Goal: Task Accomplishment & Management: Use online tool/utility

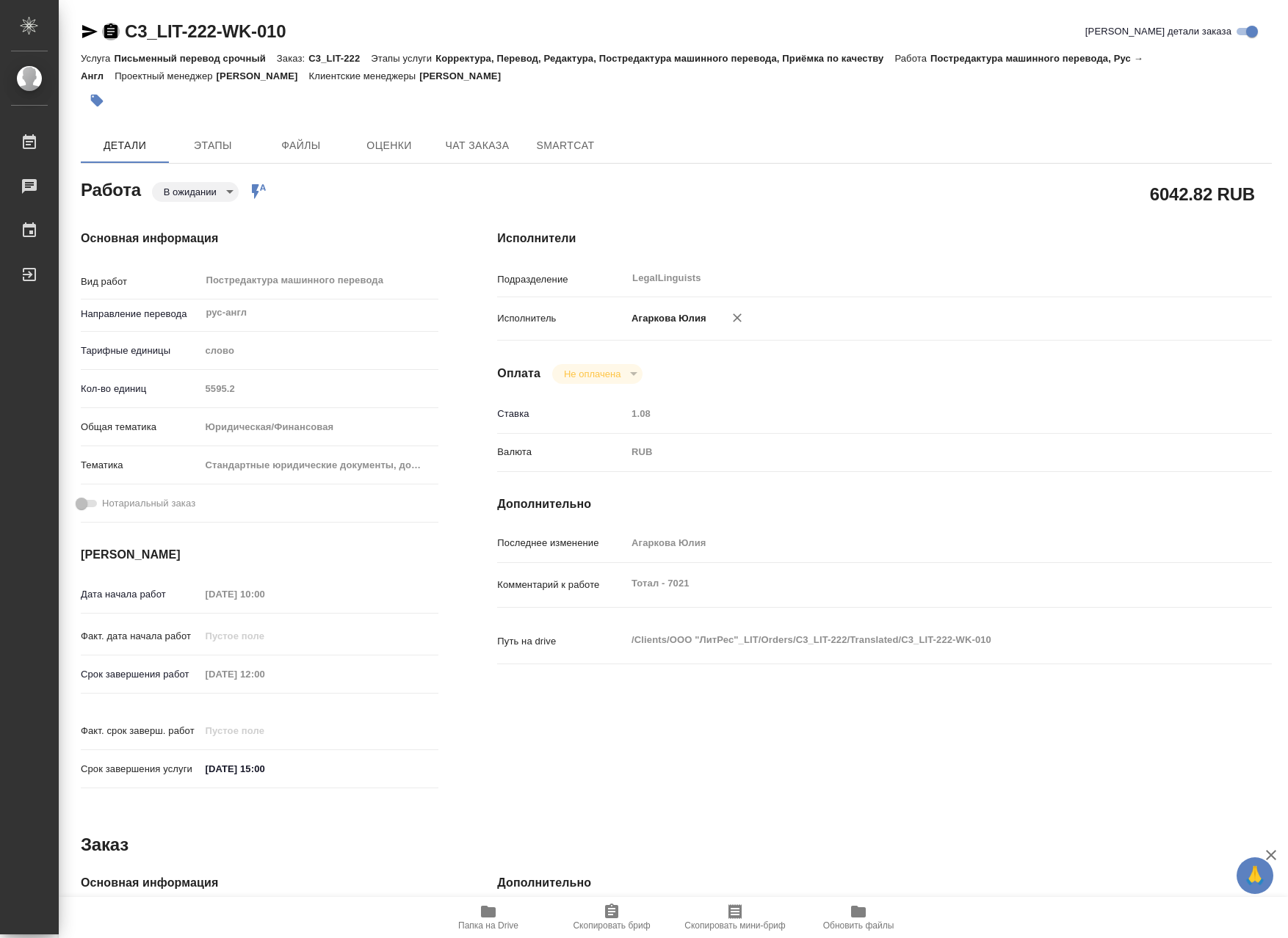
click at [110, 36] on icon "button" at bounding box center [111, 30] width 13 height 14
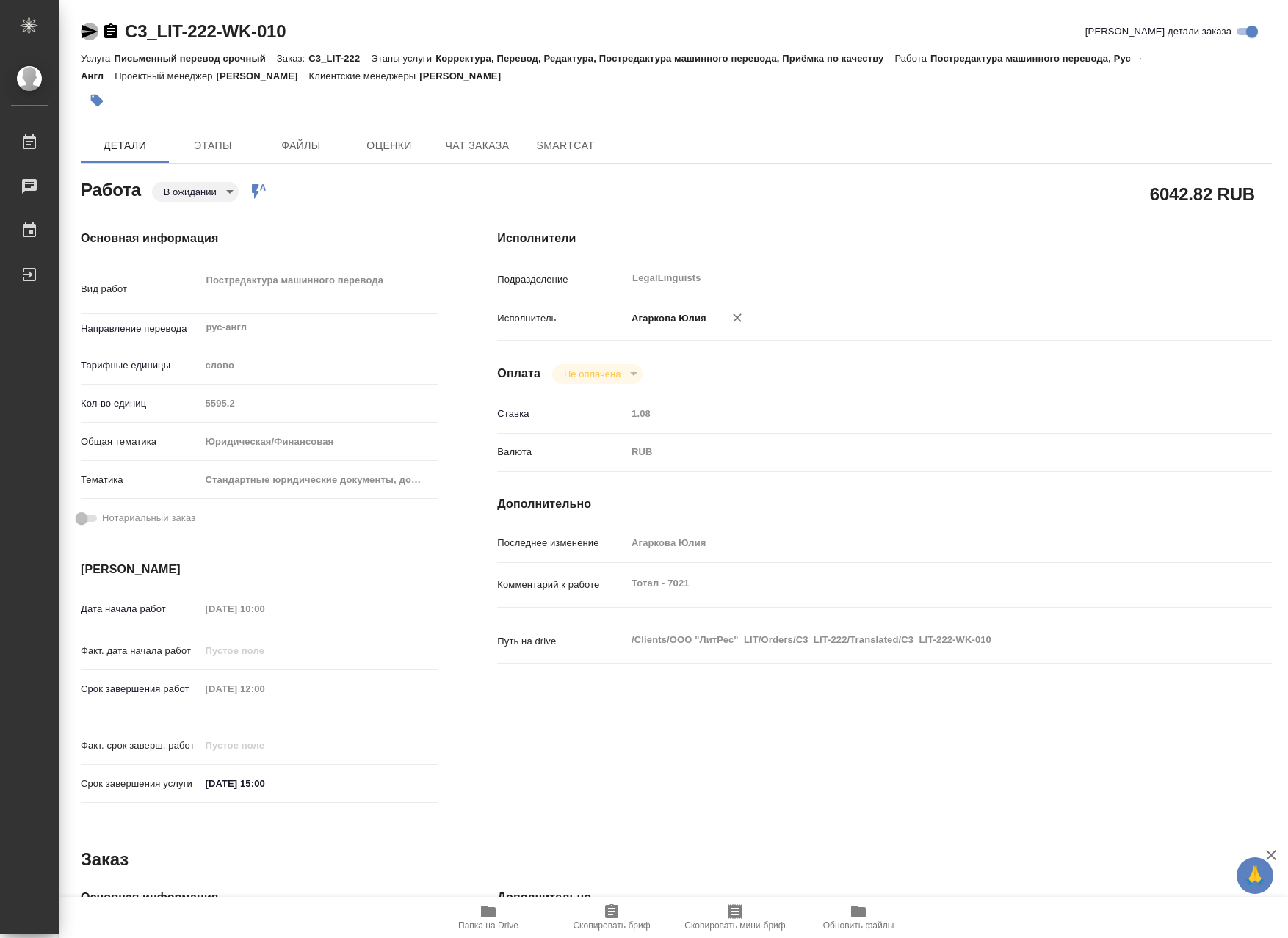
click at [87, 30] on icon "button" at bounding box center [89, 32] width 17 height 17
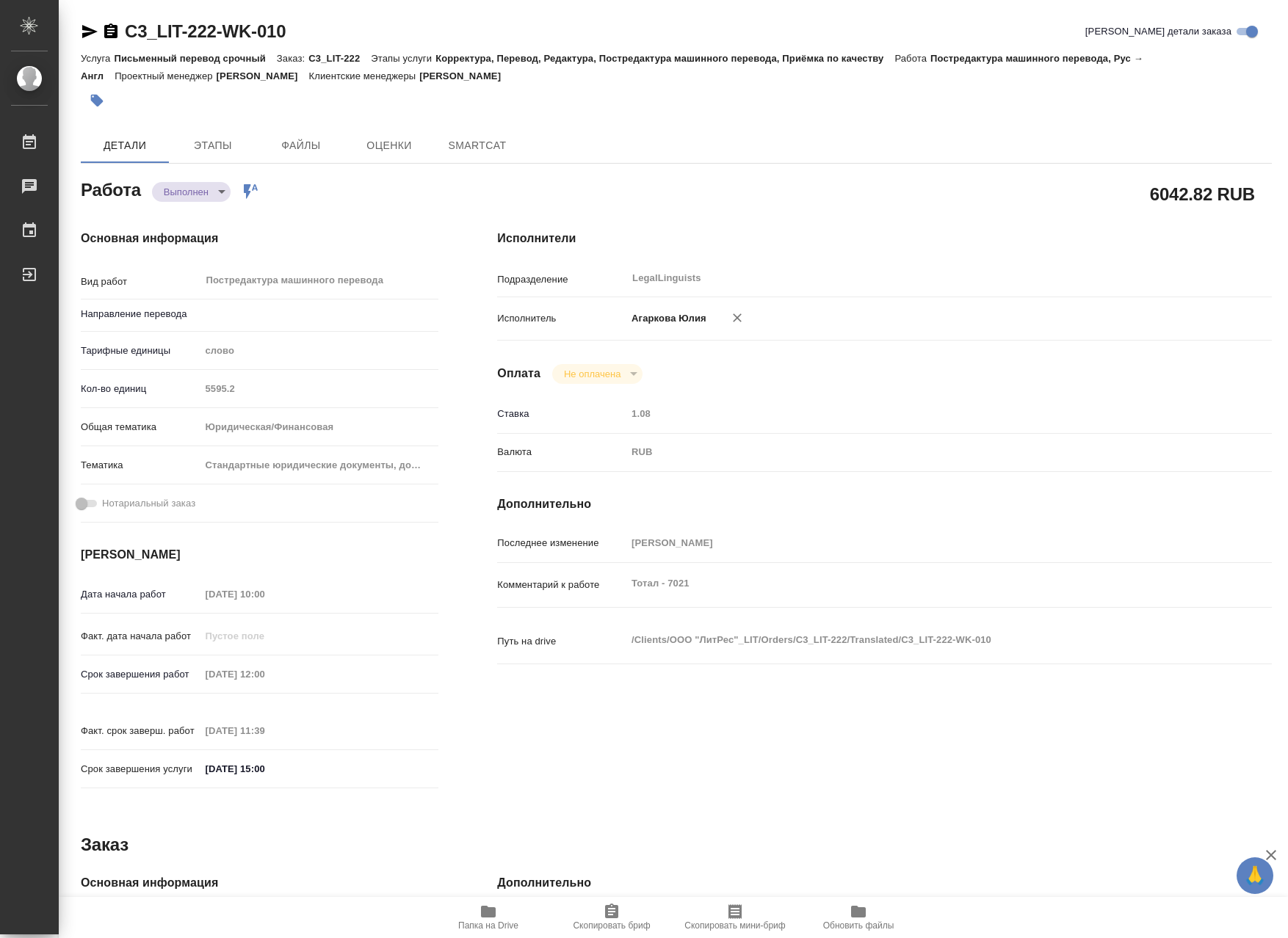
type textarea "x"
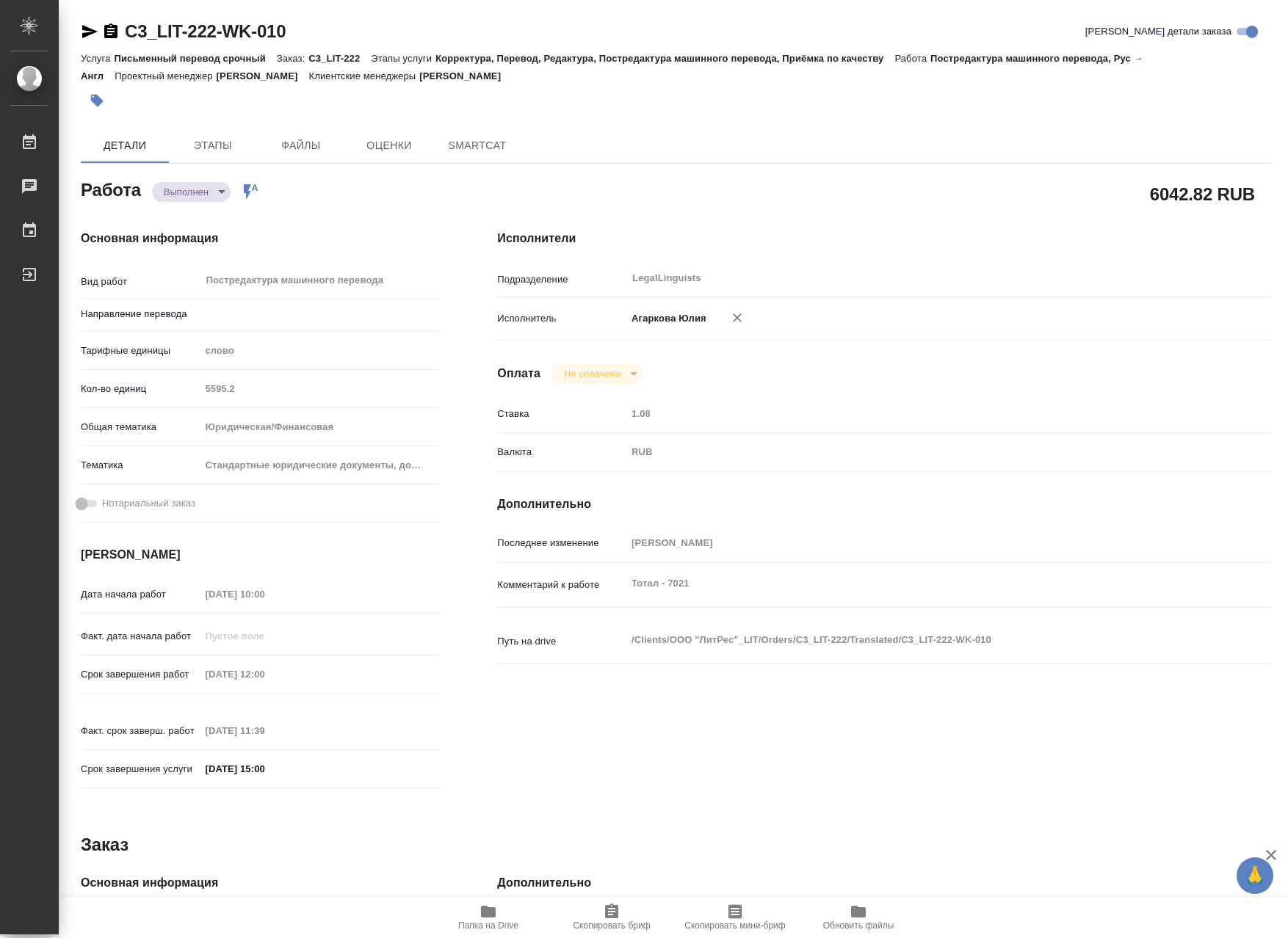
type textarea "x"
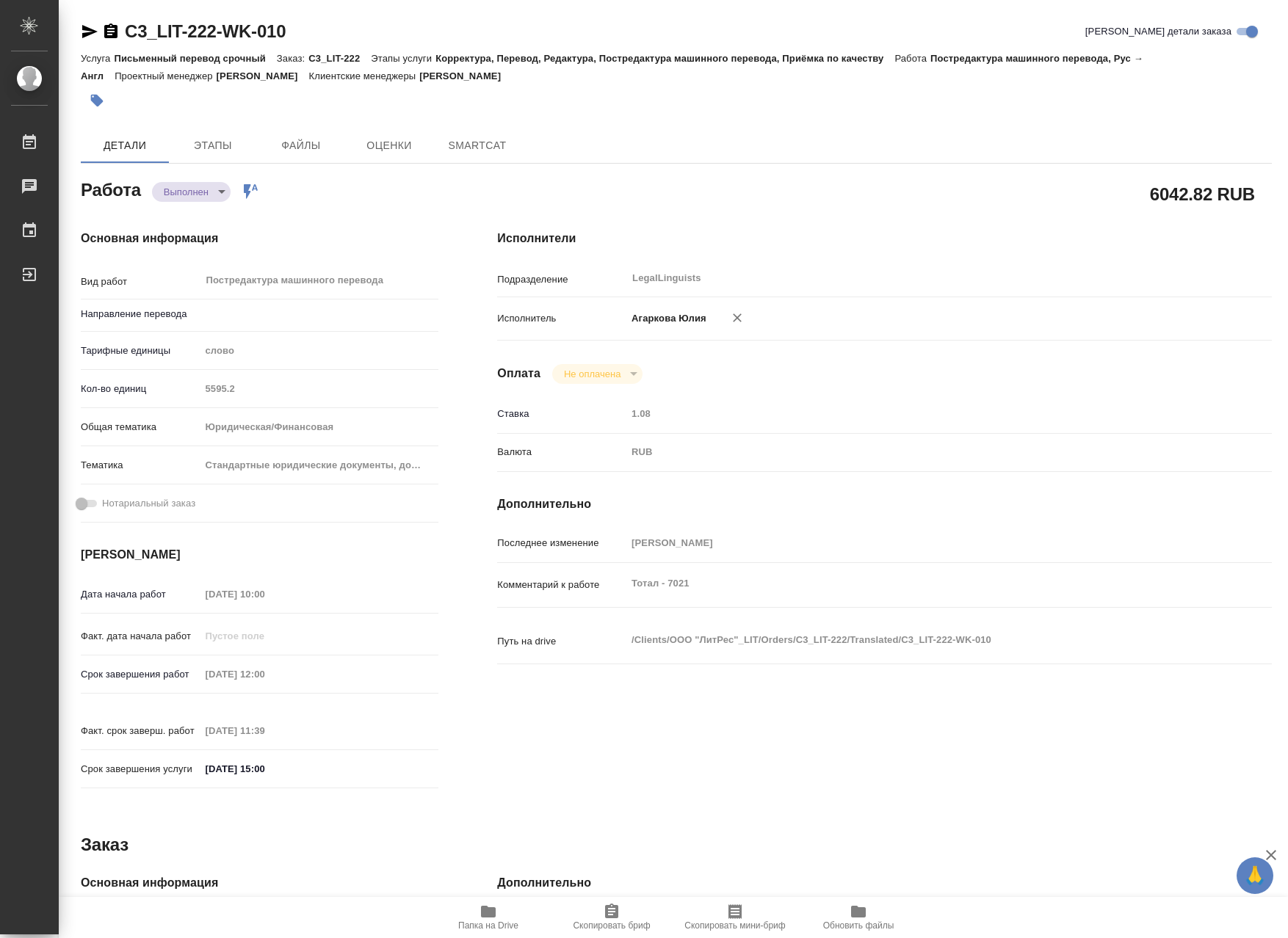
type textarea "x"
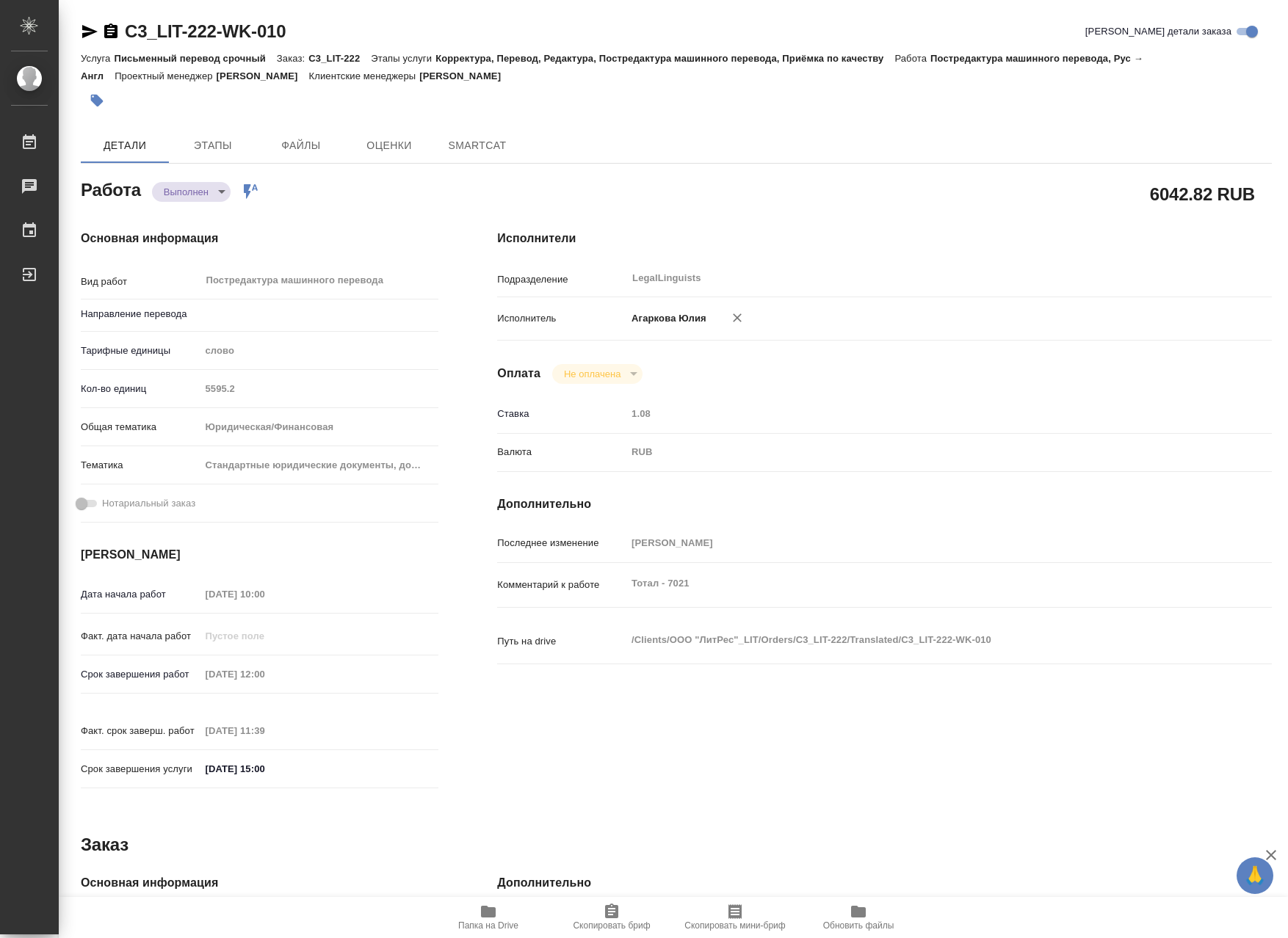
type textarea "x"
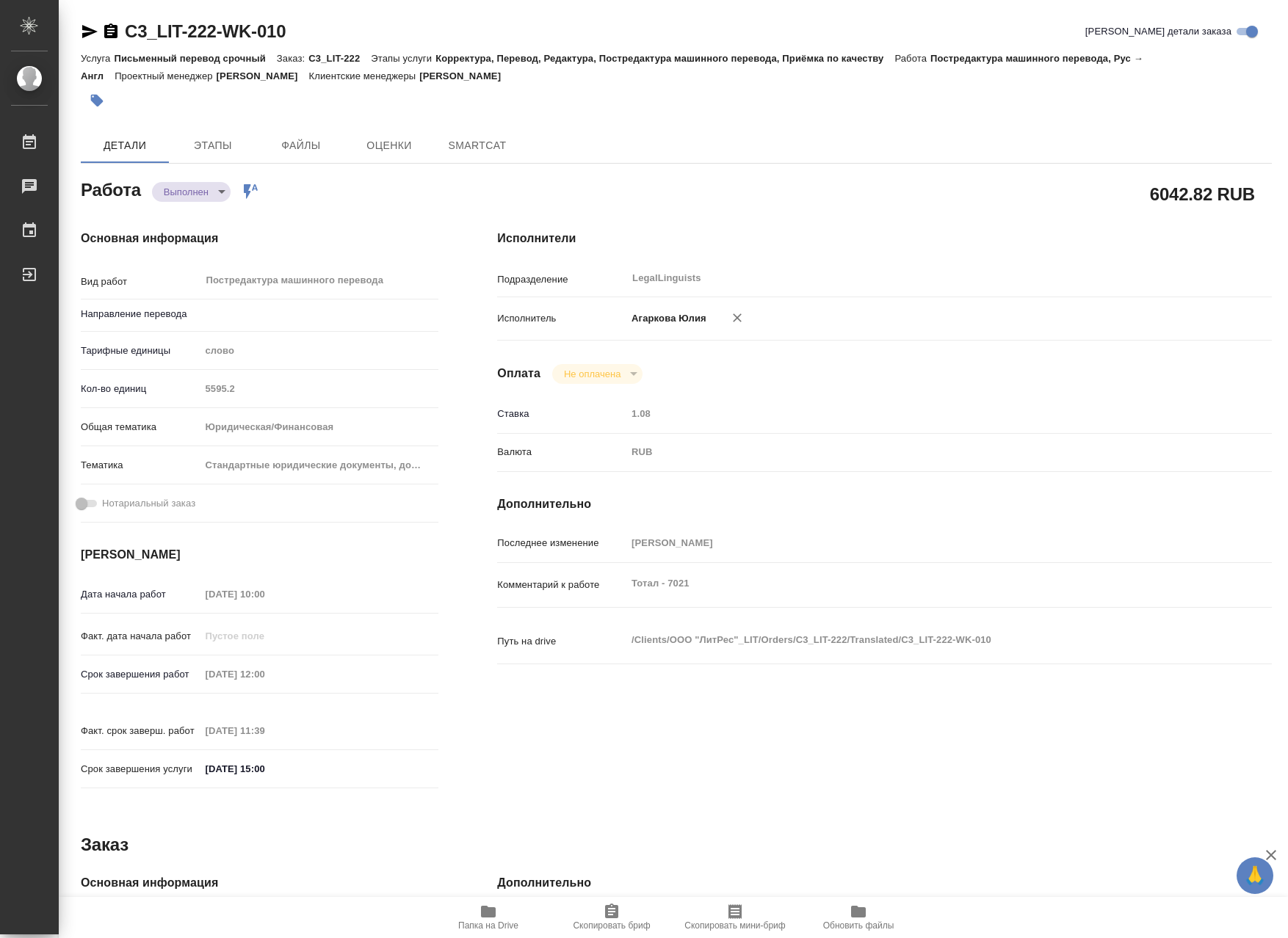
type textarea "x"
type input "рус-англ"
type textarea "x"
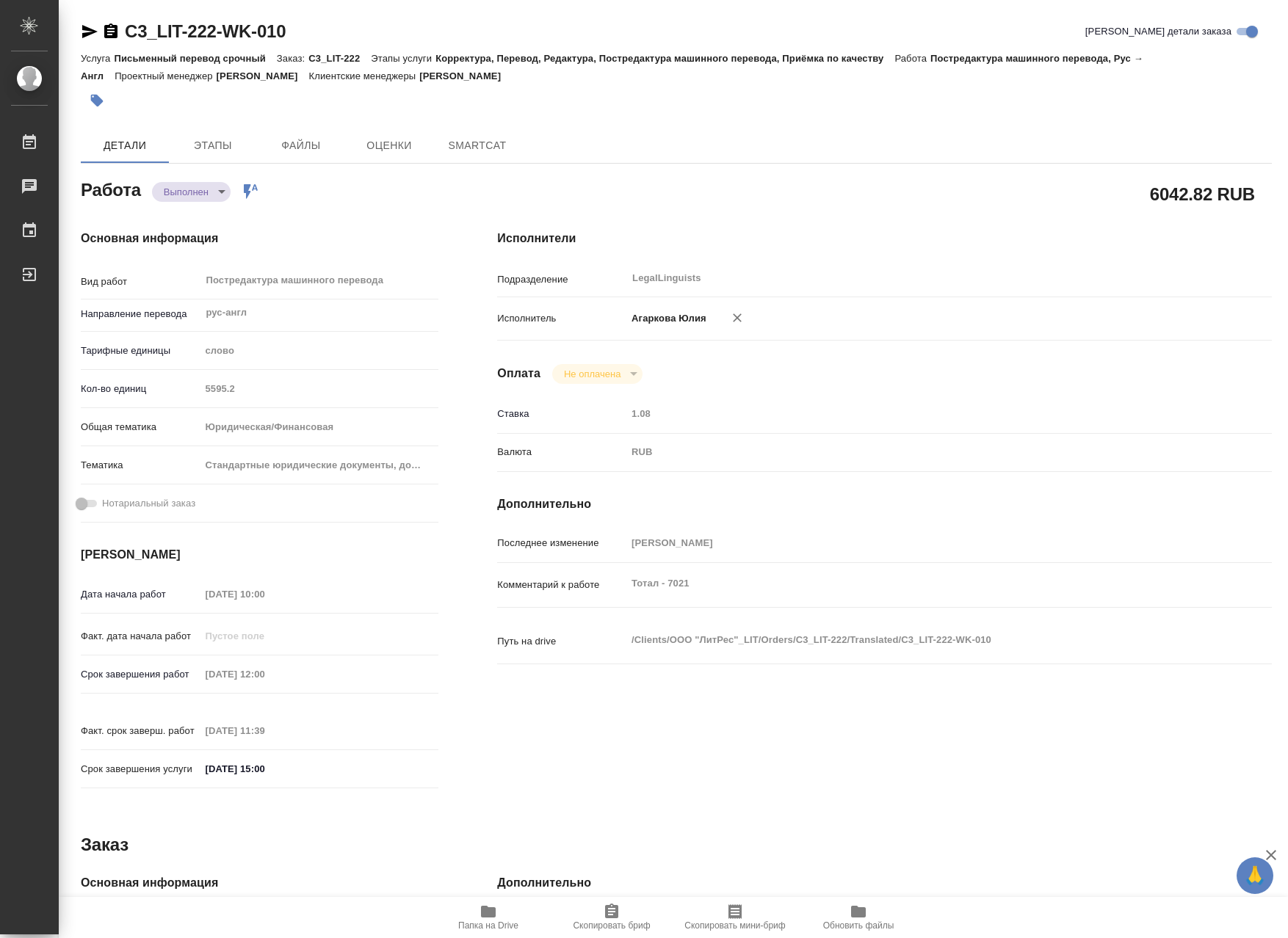
type textarea "x"
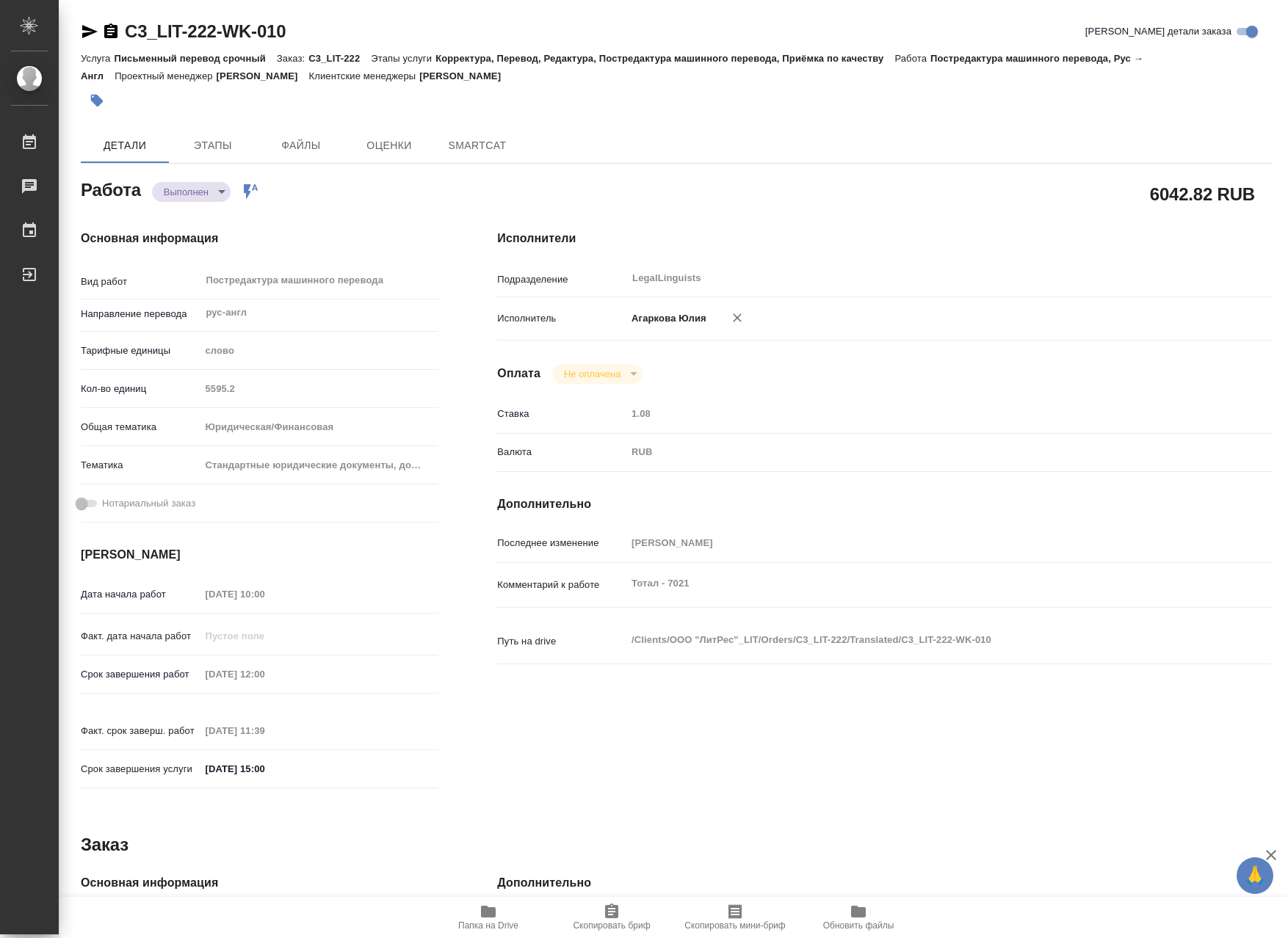
type textarea "x"
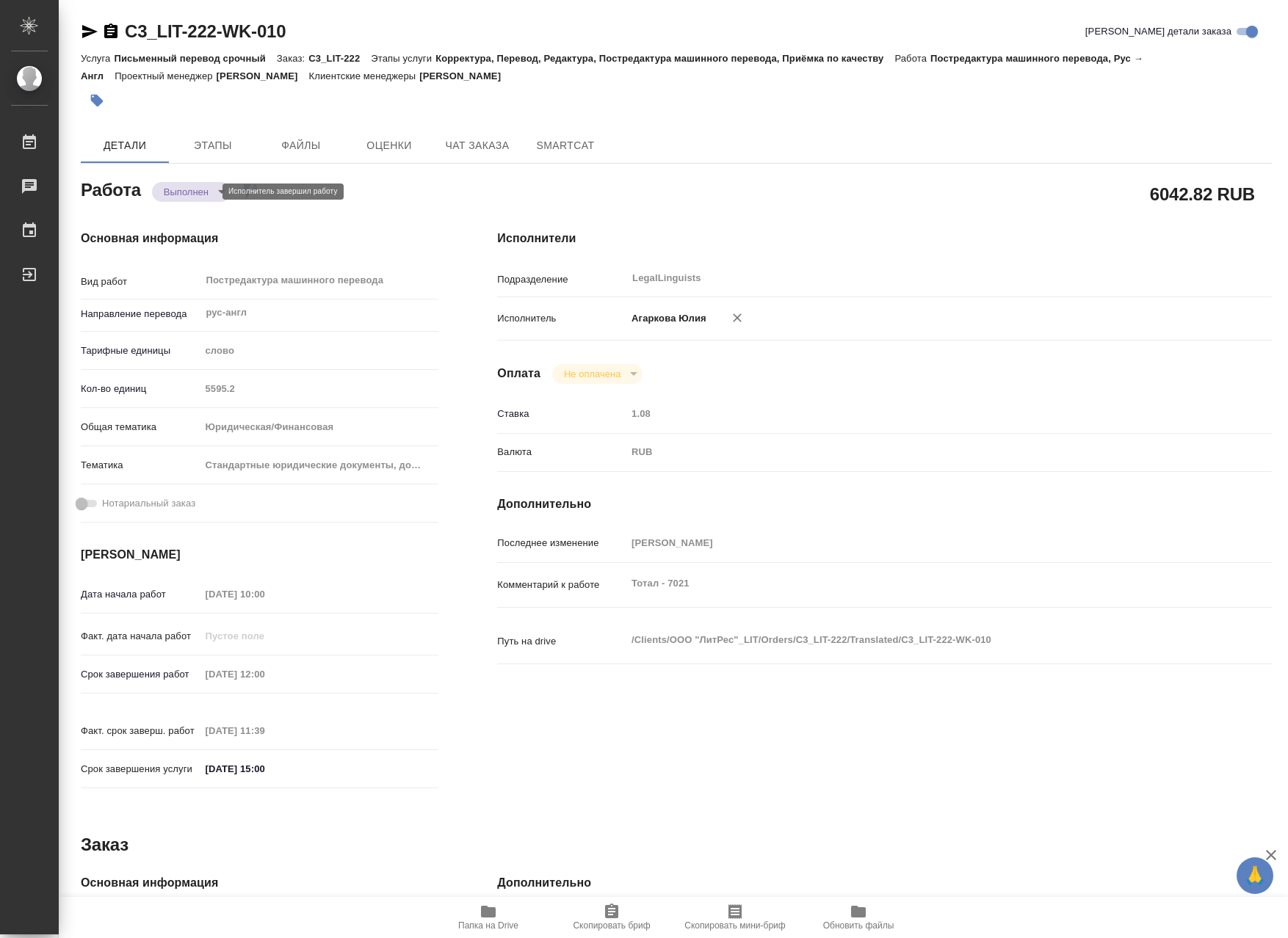
type textarea "x"
click at [547, 150] on span "SmartCat" at bounding box center [565, 145] width 70 height 18
type textarea "x"
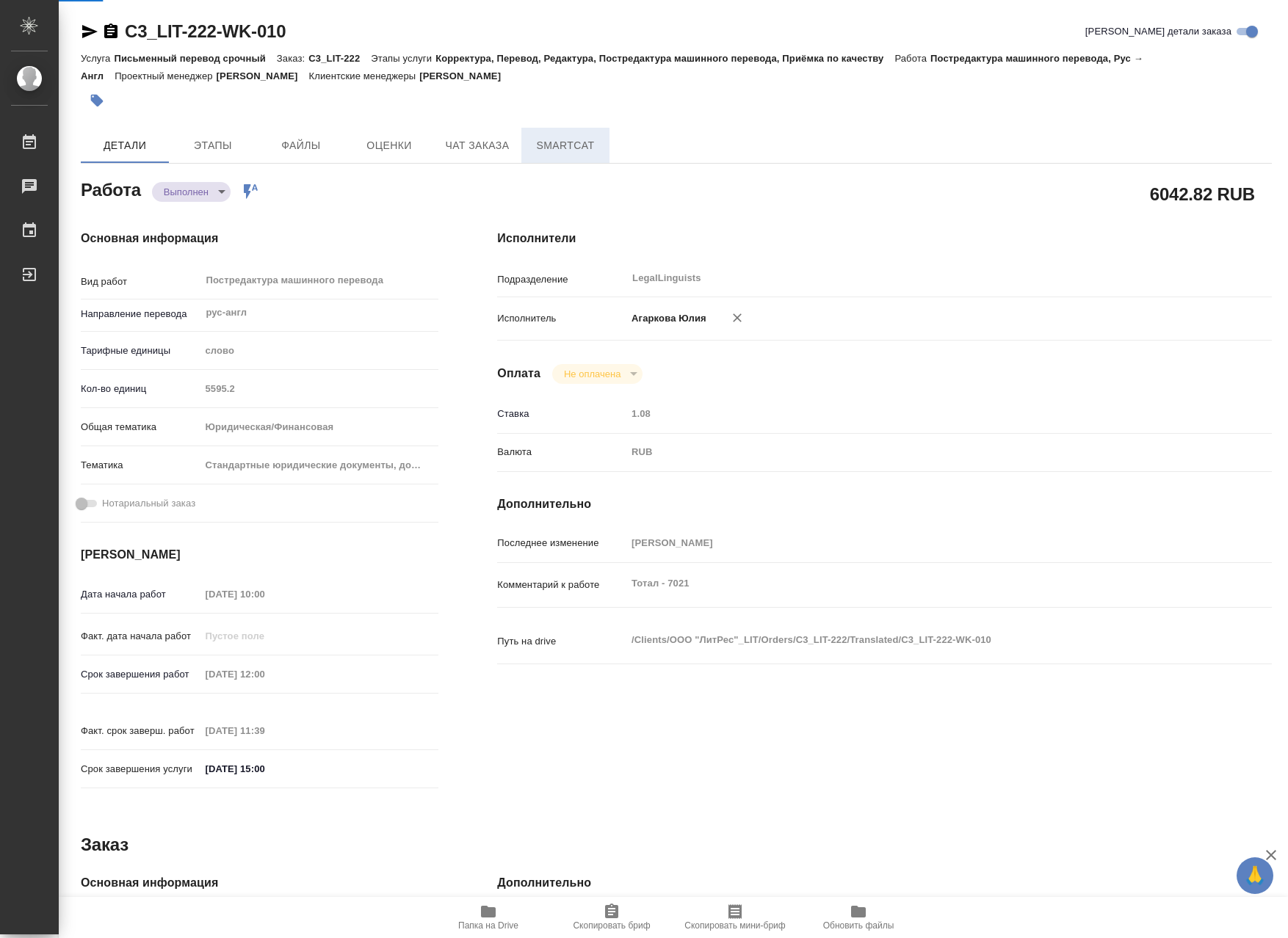
type textarea "x"
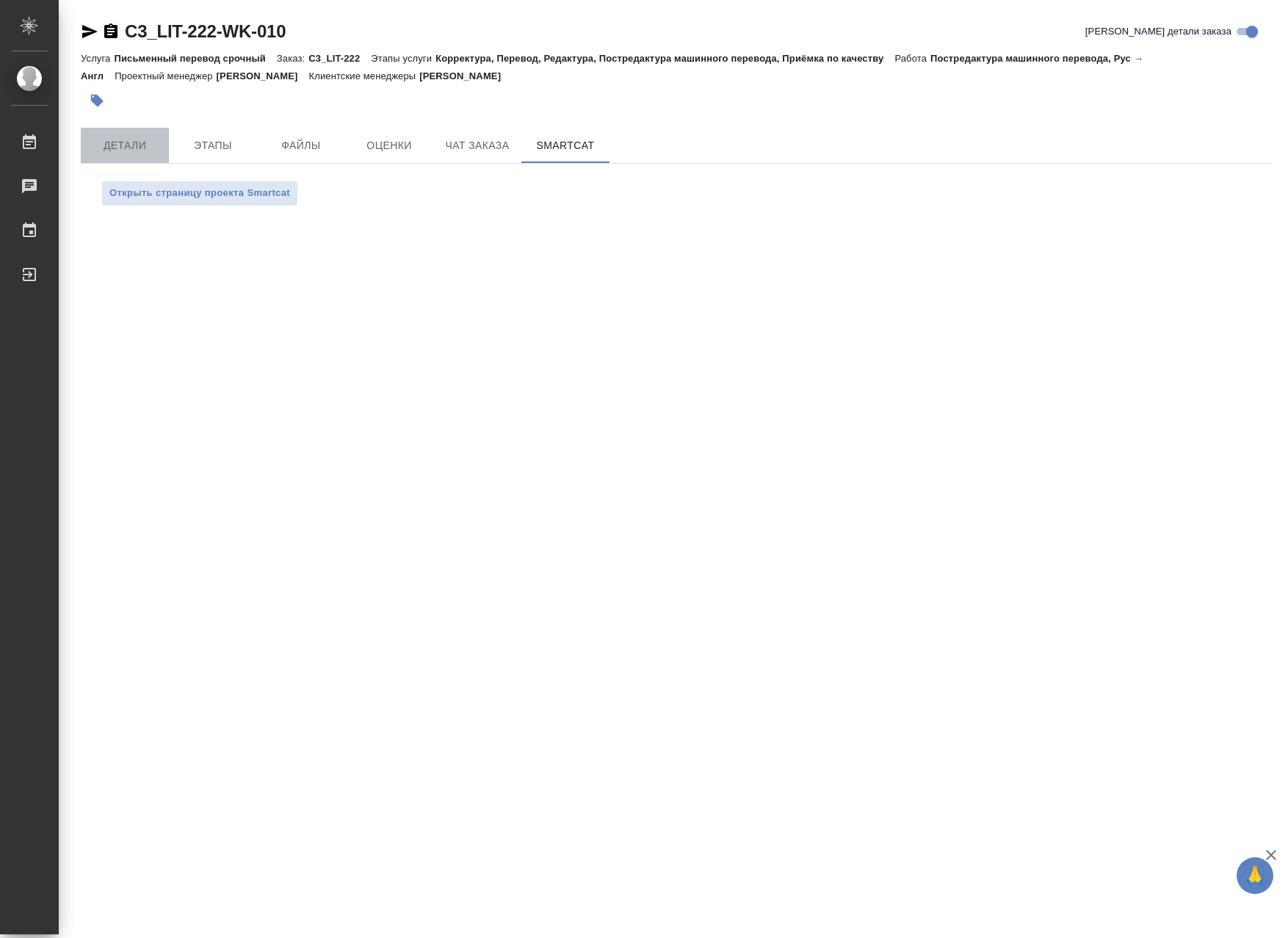
click at [141, 160] on button "Детали" at bounding box center [125, 145] width 88 height 36
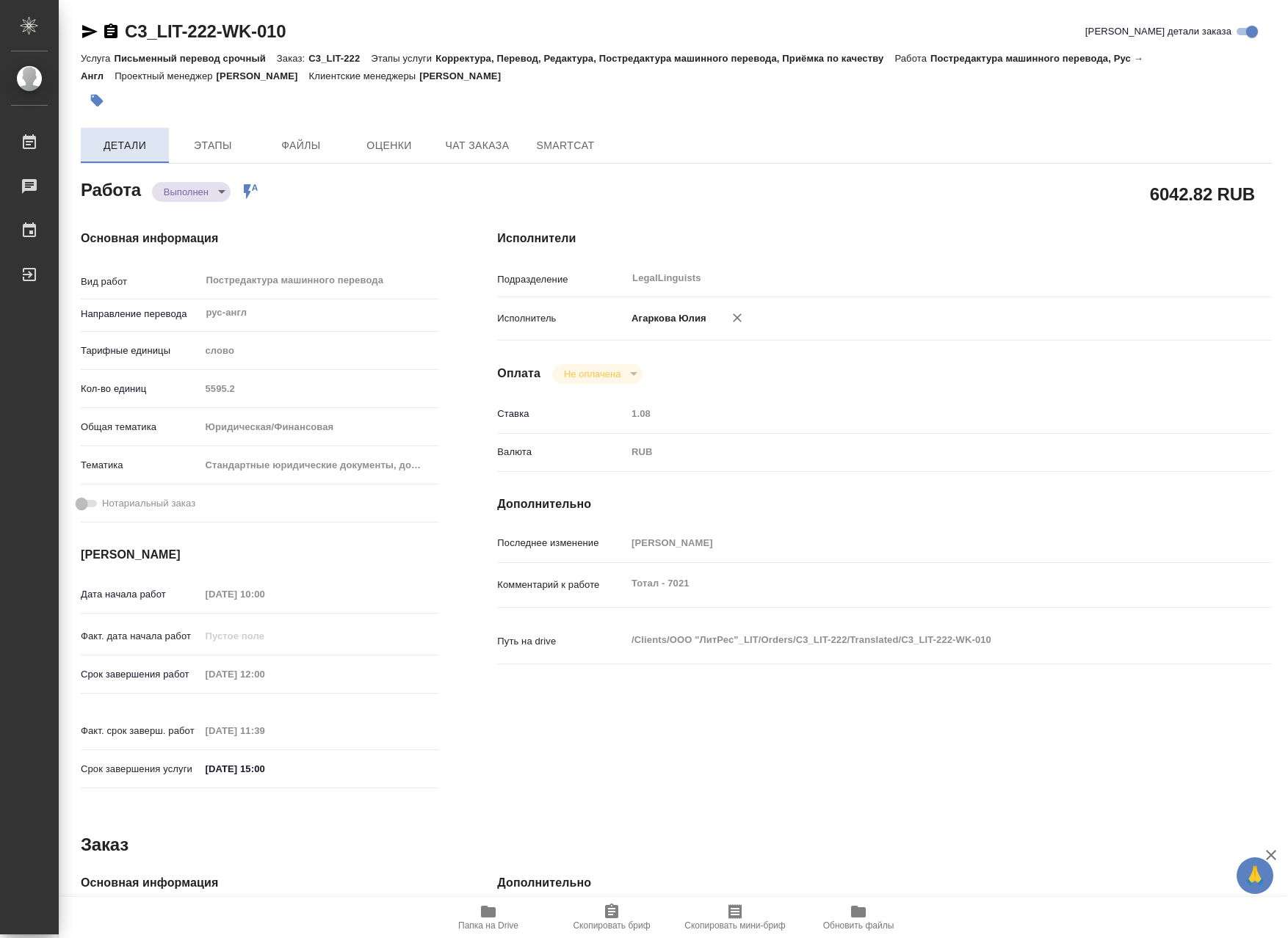
type textarea "x"
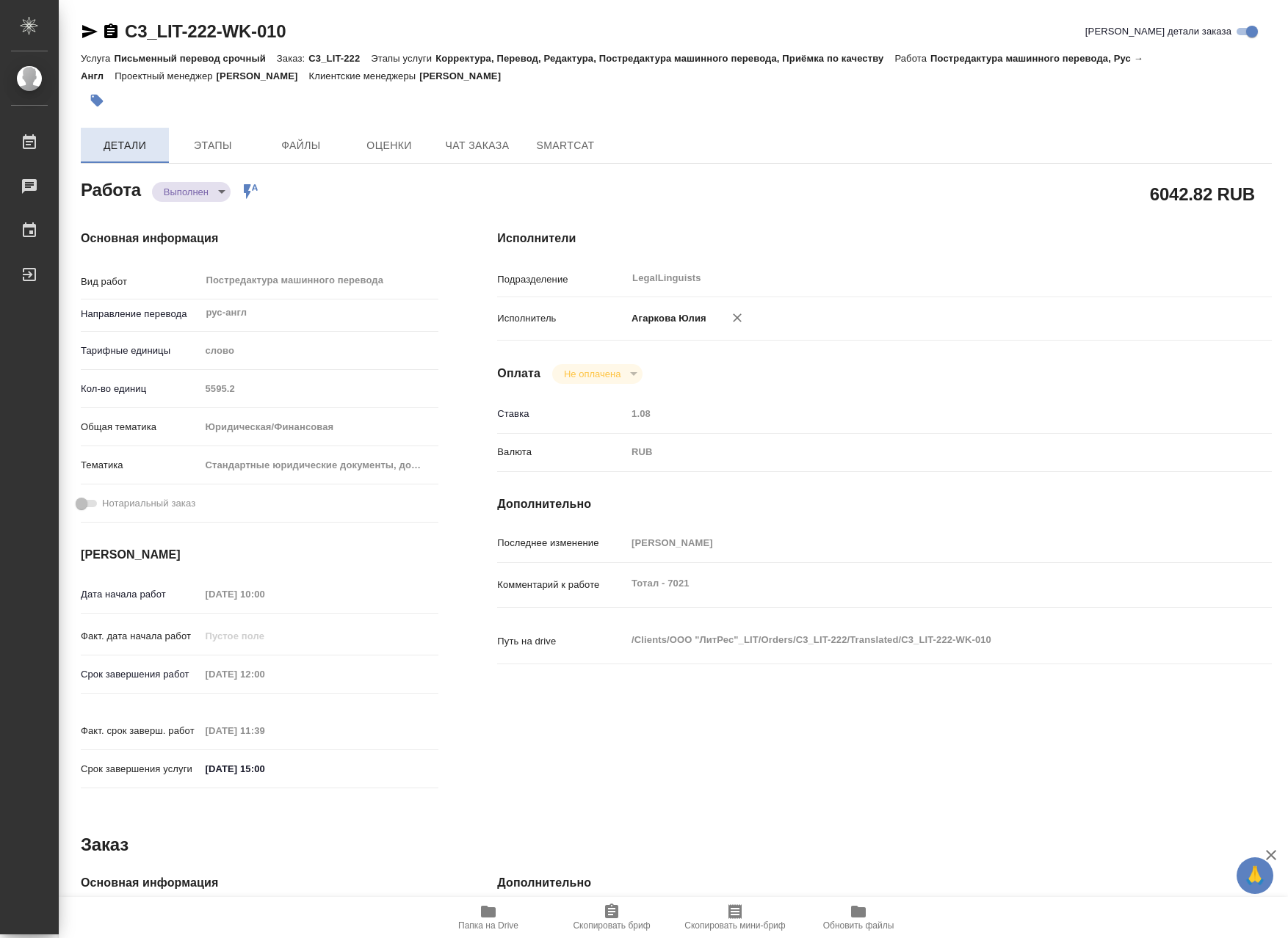
type textarea "x"
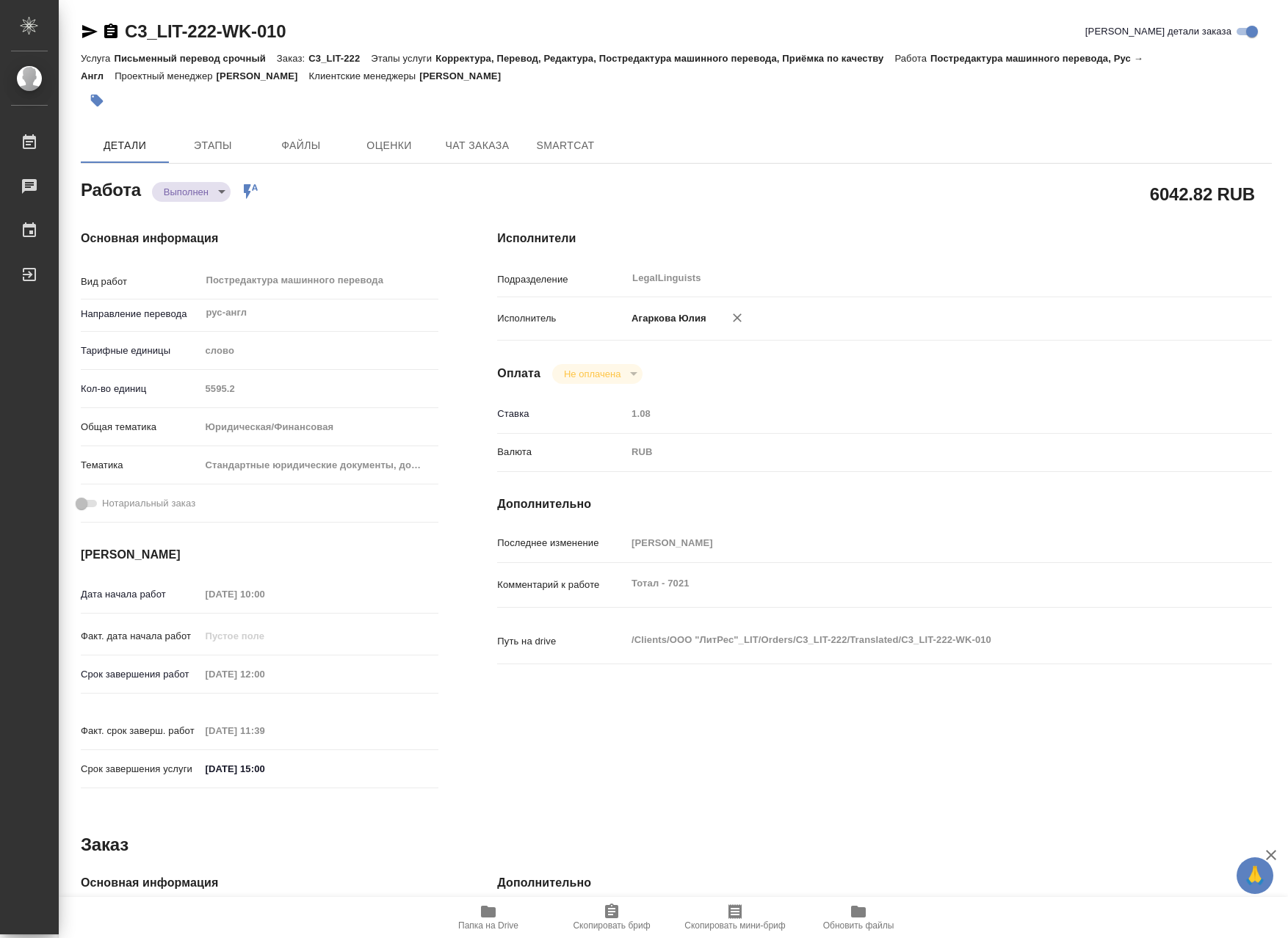
type textarea "x"
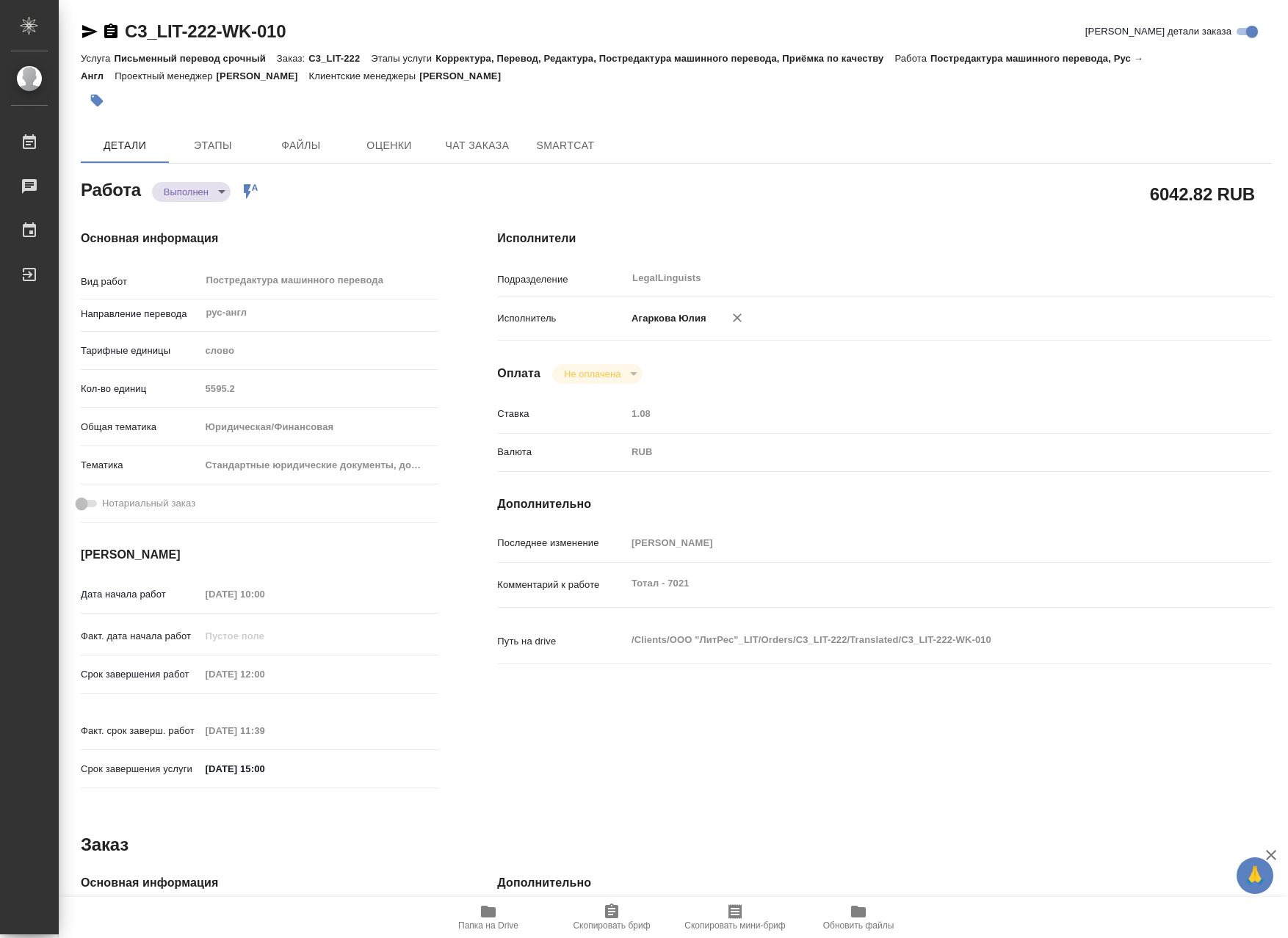
click at [606, 27] on div "C3_LIT-222-WK-010 Кратко детали заказа" at bounding box center [676, 32] width 1191 height 23
